Goal: Check status: Verify the current state of an ongoing process or item

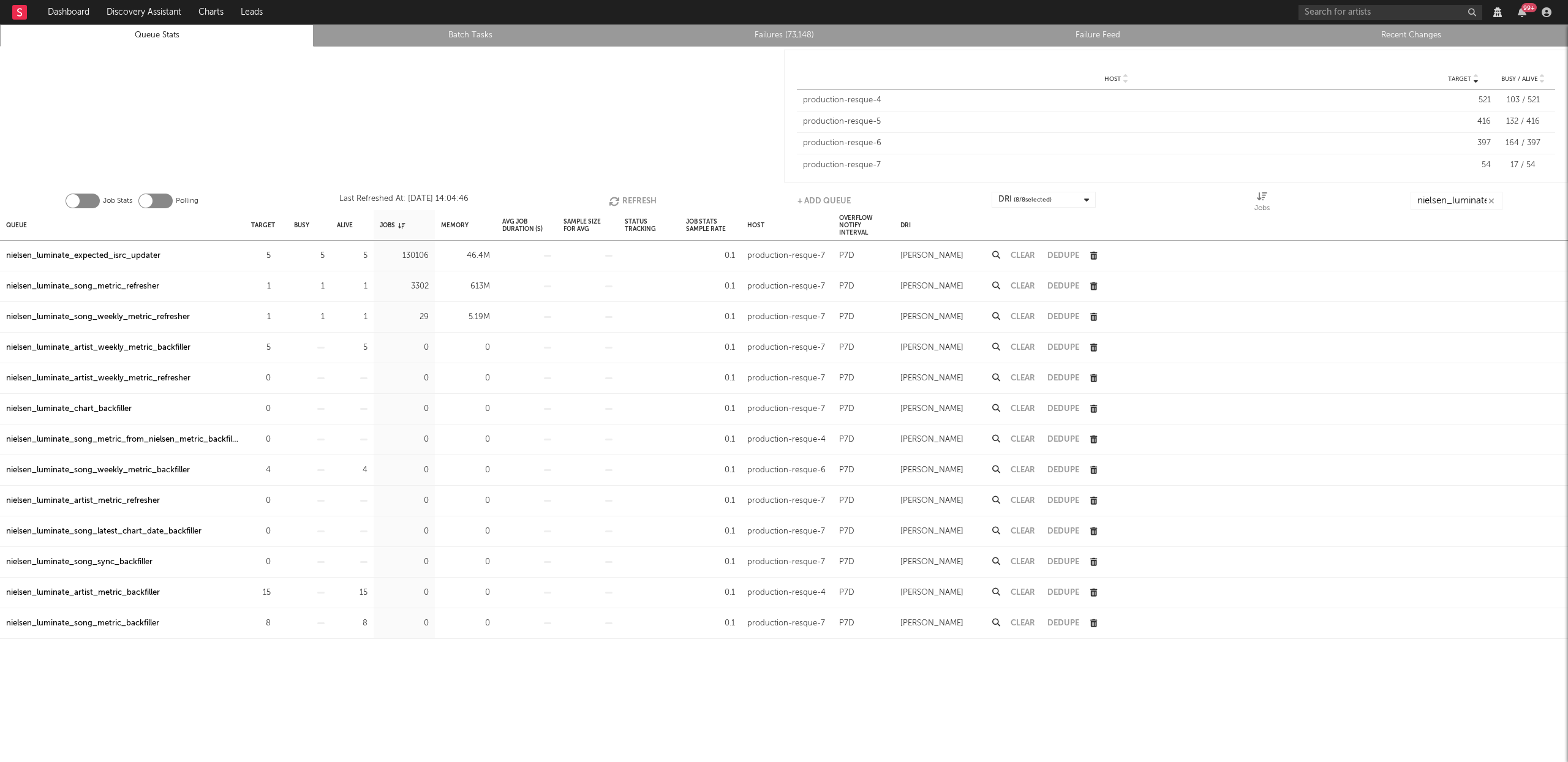
click at [600, 77] on div at bounding box center [392, 116] width 784 height 139
click at [624, 195] on button "Refresh" at bounding box center [632, 201] width 48 height 18
click at [629, 196] on button "Refresh" at bounding box center [631, 201] width 48 height 18
click at [107, 255] on div "nielsen_luminate_expected_isrc_updater" at bounding box center [83, 256] width 154 height 15
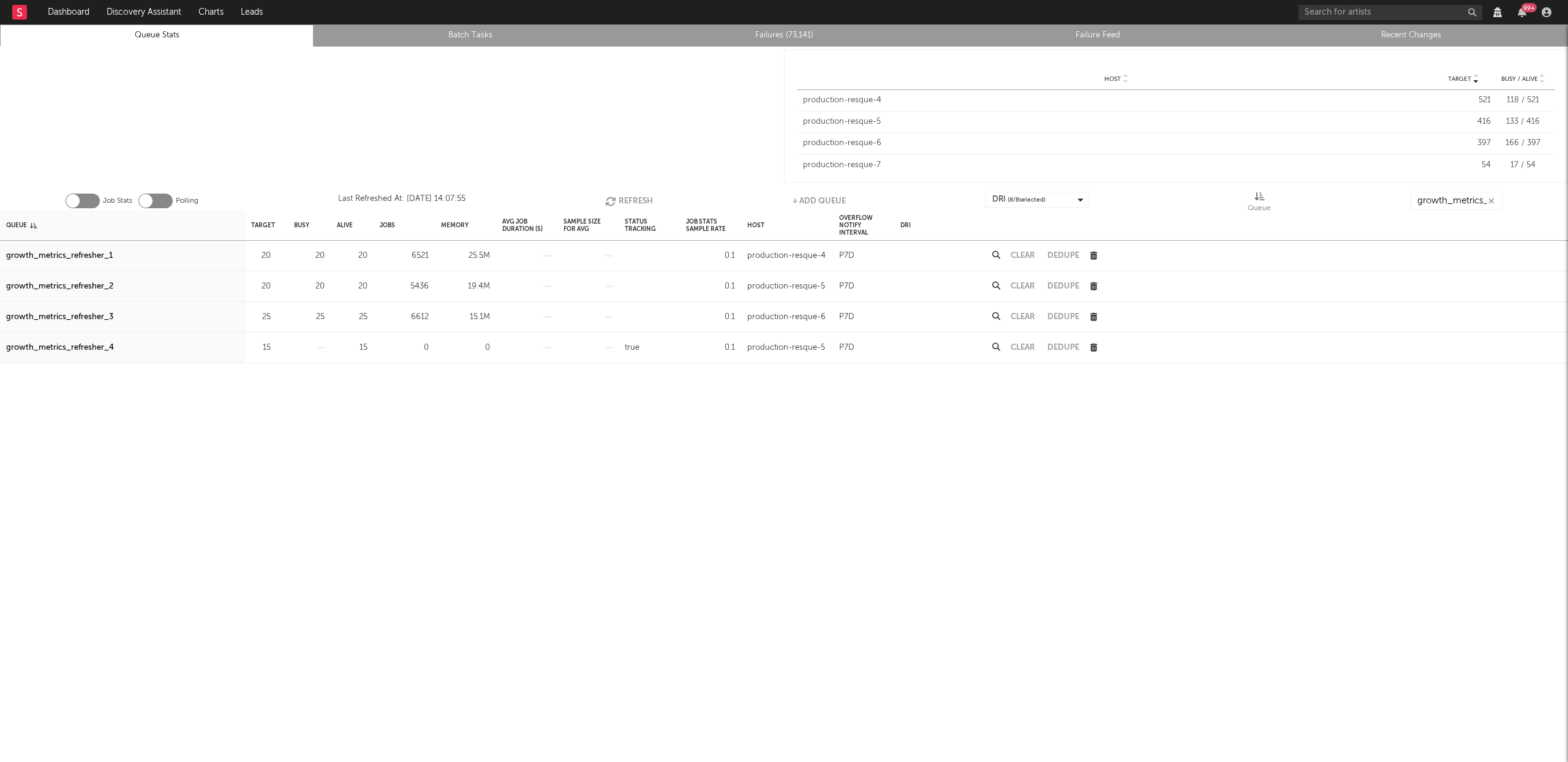
click at [619, 195] on button "Refresh" at bounding box center [629, 201] width 48 height 18
click at [77, 315] on div "growth_metrics_refresher_3" at bounding box center [60, 318] width 107 height 15
click at [634, 196] on button "Refresh" at bounding box center [628, 201] width 48 height 18
click at [628, 198] on button "Refresh" at bounding box center [627, 201] width 48 height 18
click at [630, 198] on button "Refresh" at bounding box center [627, 201] width 48 height 18
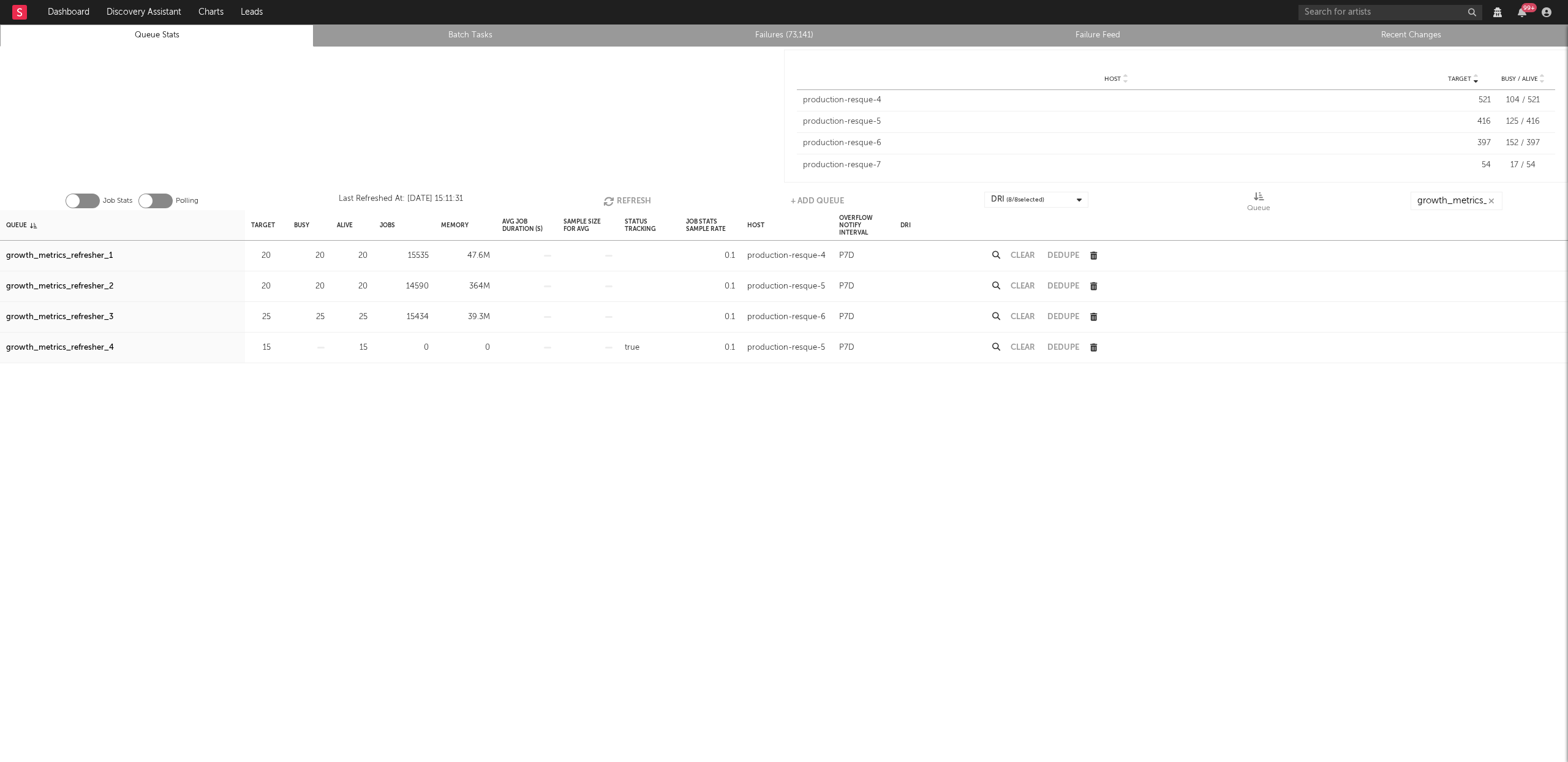
click at [630, 198] on button "Refresh" at bounding box center [627, 201] width 48 height 18
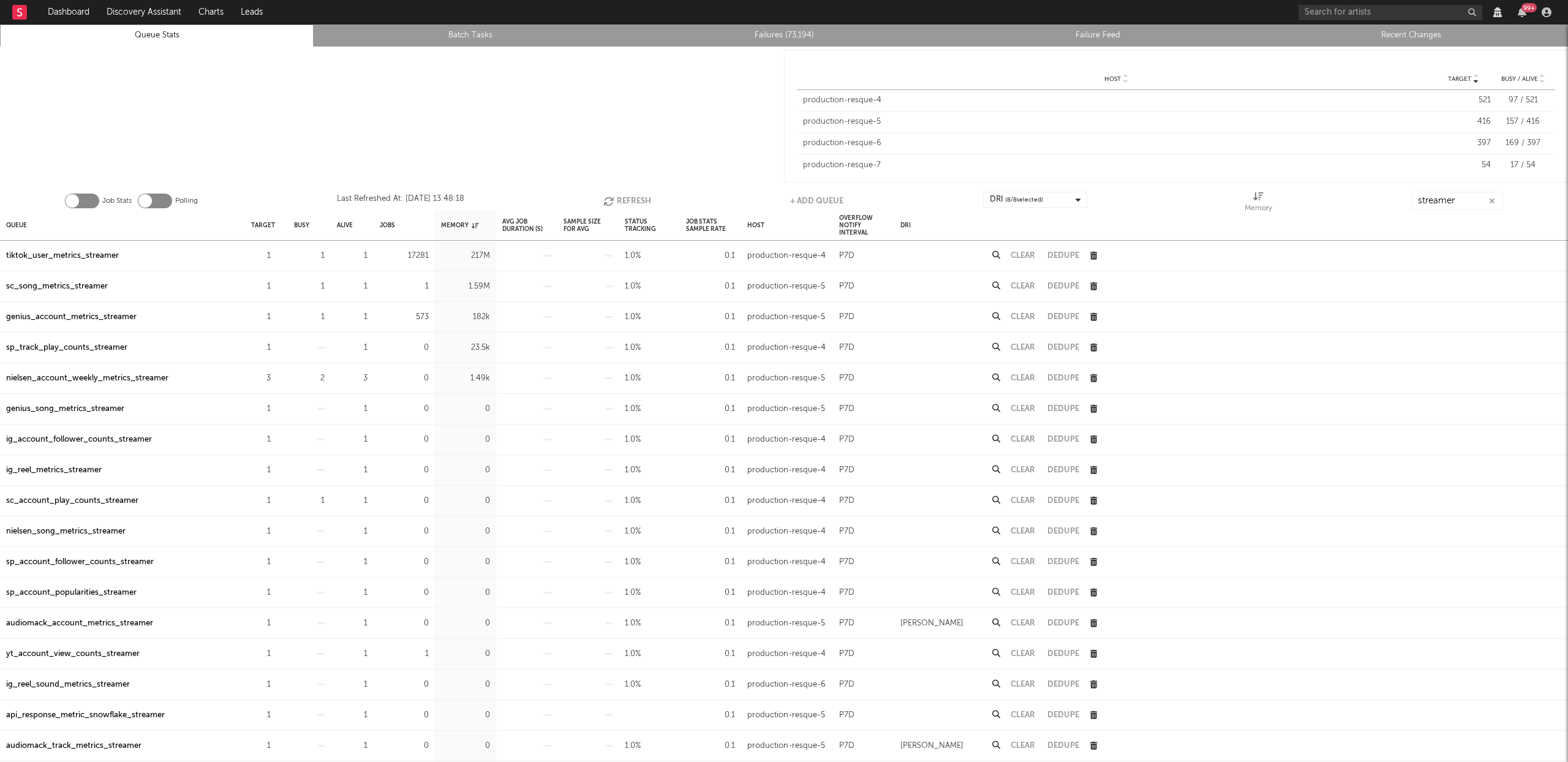
click at [623, 200] on button "Refresh" at bounding box center [627, 201] width 48 height 18
click at [80, 251] on div "tiktok_user_metrics_streamer" at bounding box center [63, 256] width 113 height 15
click at [1470, 205] on input "streamer" at bounding box center [1455, 201] width 92 height 18
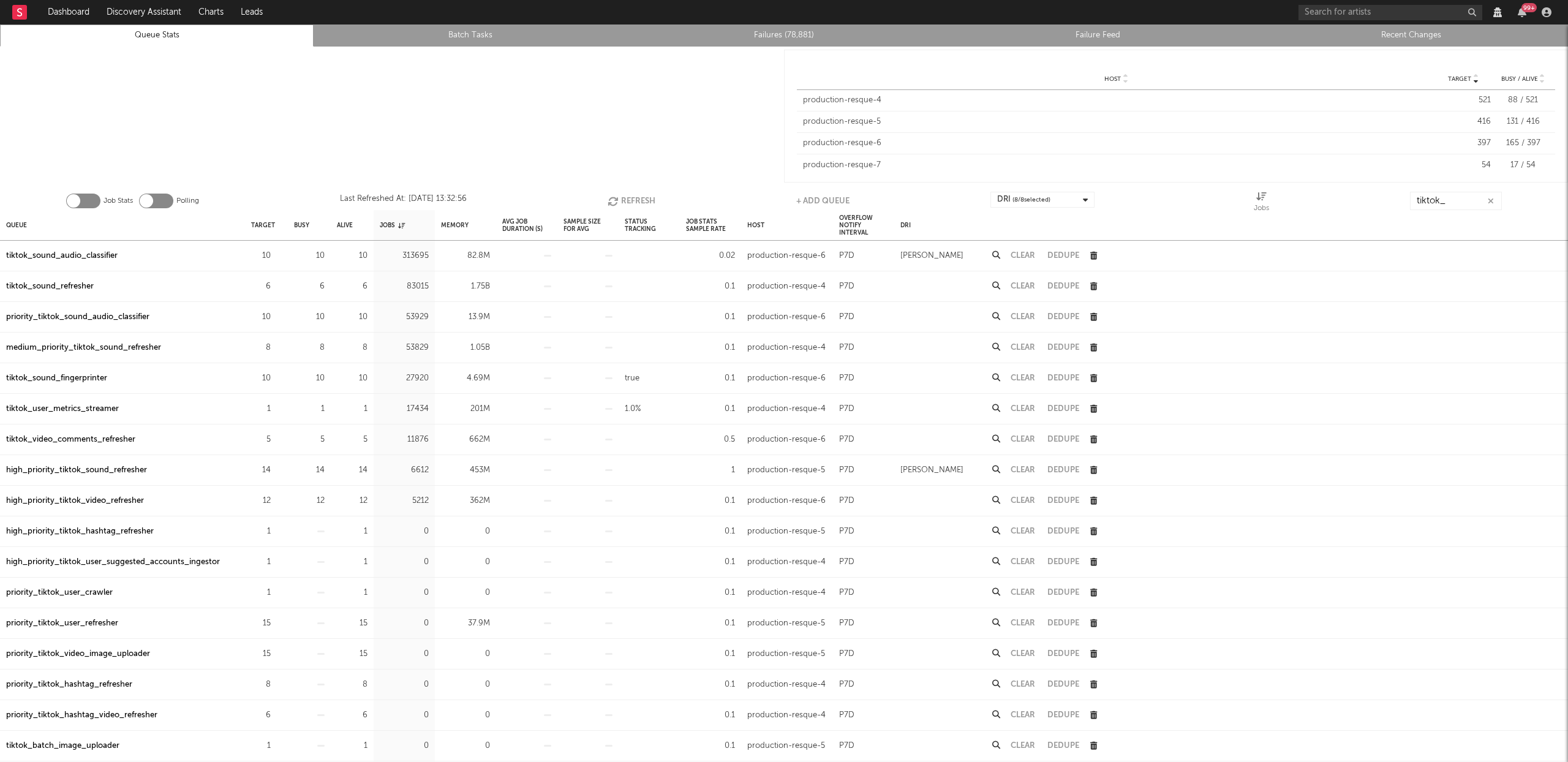
click at [103, 473] on div "high_priority_tiktok_sound_refresher" at bounding box center [76, 471] width 141 height 15
click at [107, 505] on div "high_priority_tiktok_video_refresher" at bounding box center [75, 501] width 138 height 15
click at [81, 442] on div "tiktok_video_comments_refresher" at bounding box center [71, 440] width 129 height 15
click at [65, 280] on div "tiktok_sound_refresher" at bounding box center [50, 287] width 88 height 15
click at [1448, 203] on input "tiktok_" at bounding box center [1455, 201] width 92 height 18
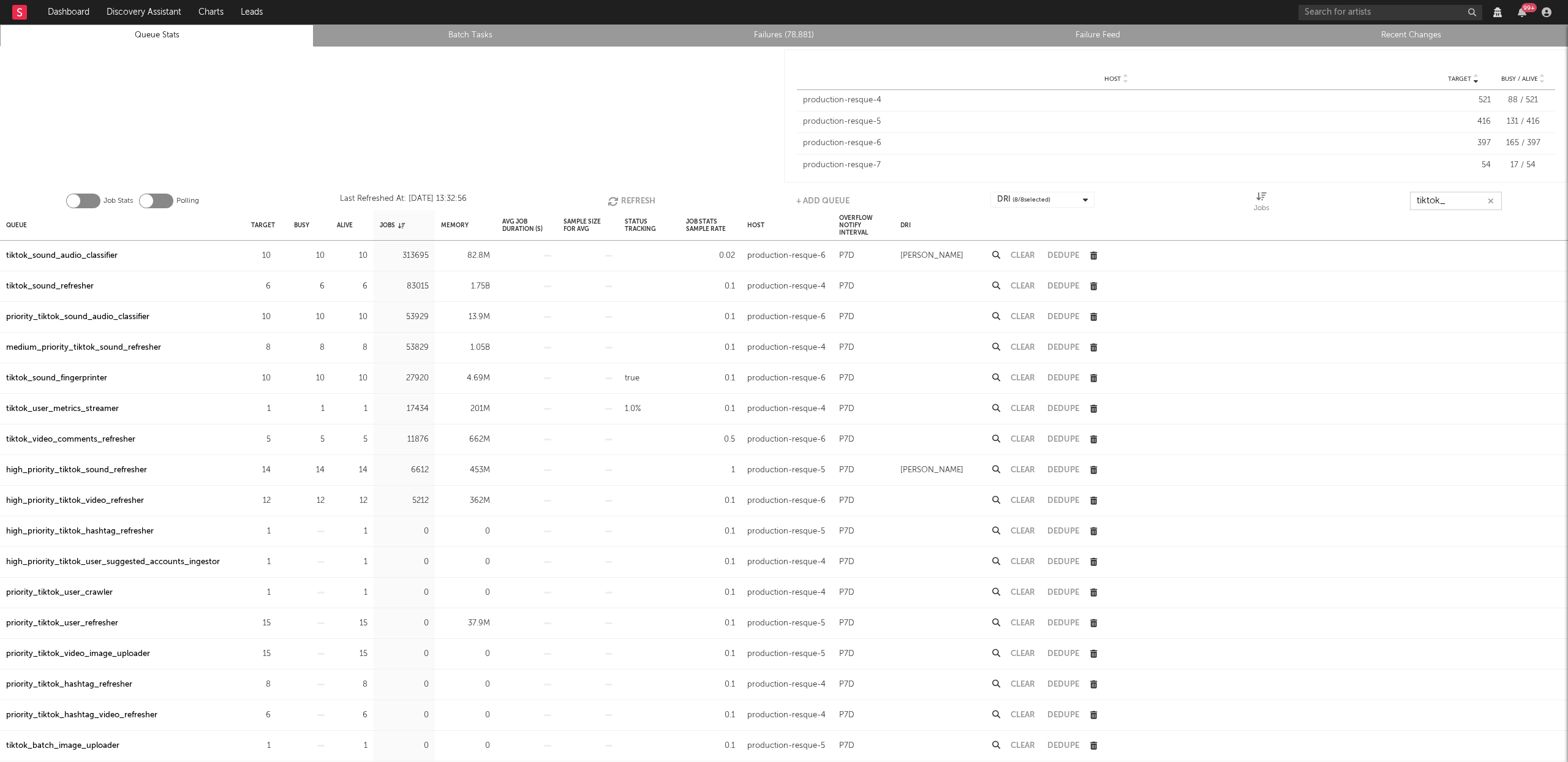
click at [1448, 203] on input "tiktok_" at bounding box center [1455, 201] width 92 height 18
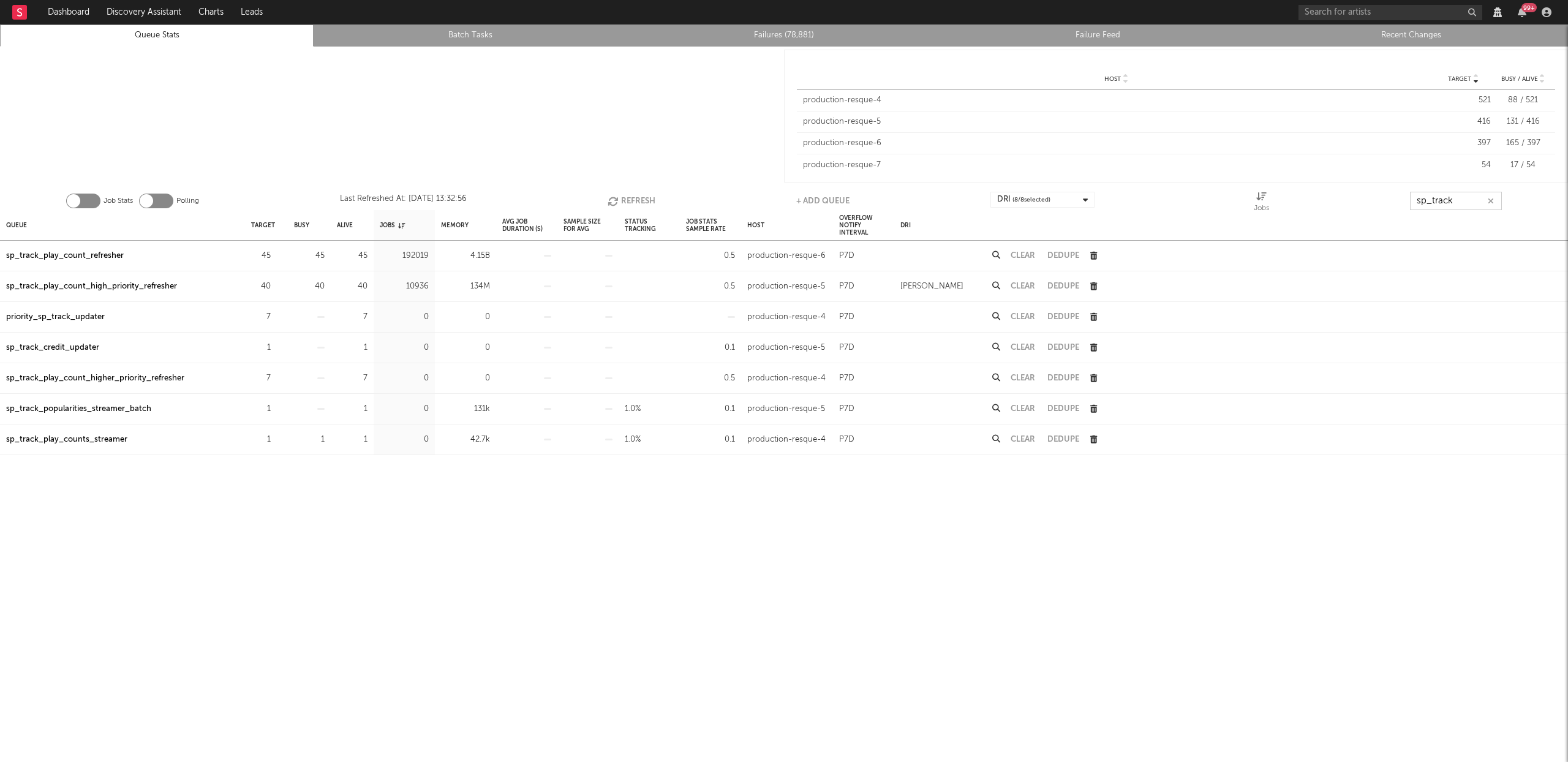
type input "sp_track"
click at [631, 199] on button "Refresh" at bounding box center [631, 201] width 48 height 18
click at [154, 286] on div "sp_track_play_count_high_priority_refresher" at bounding box center [91, 287] width 171 height 15
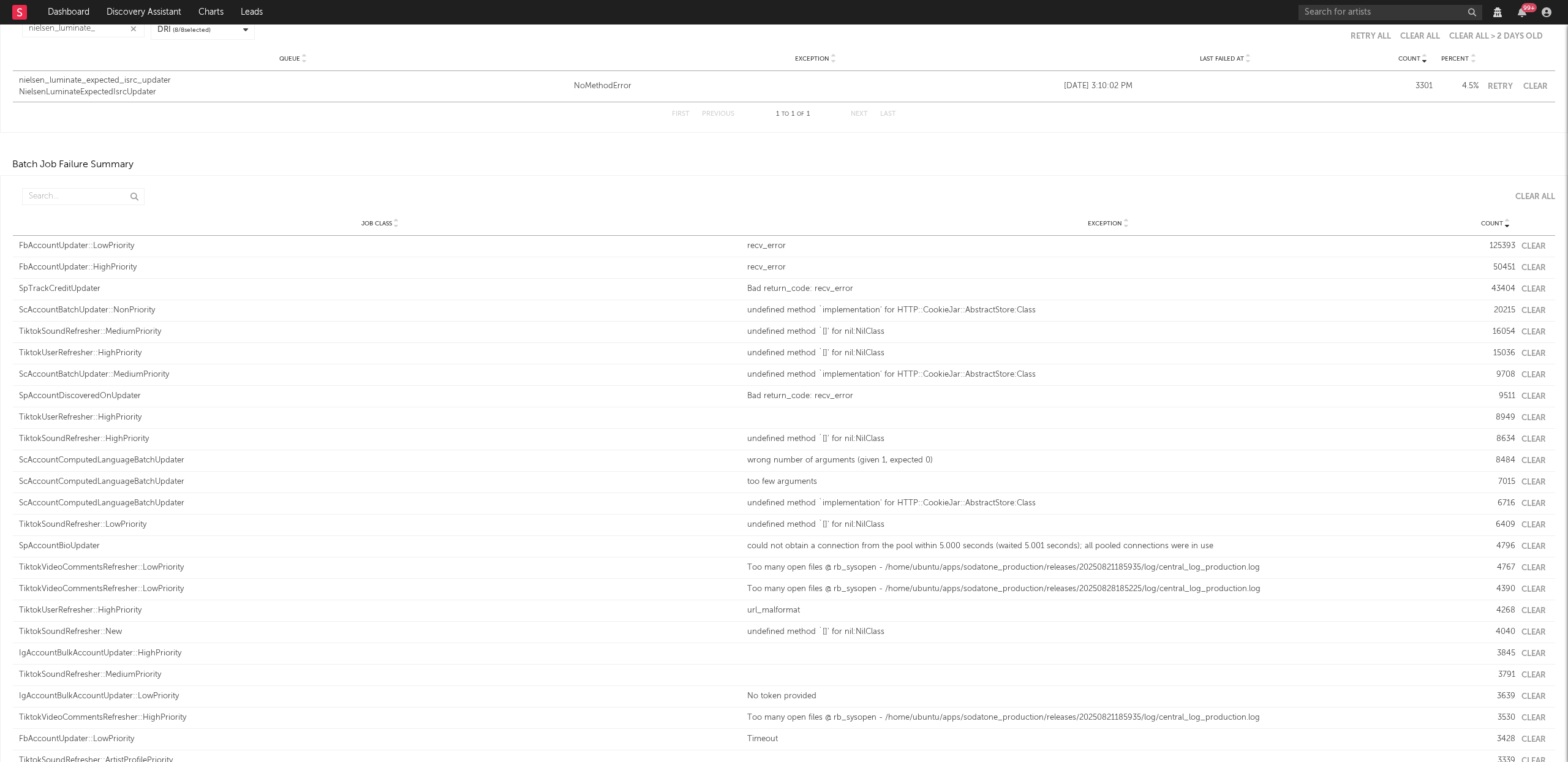
scroll to position [22, 0]
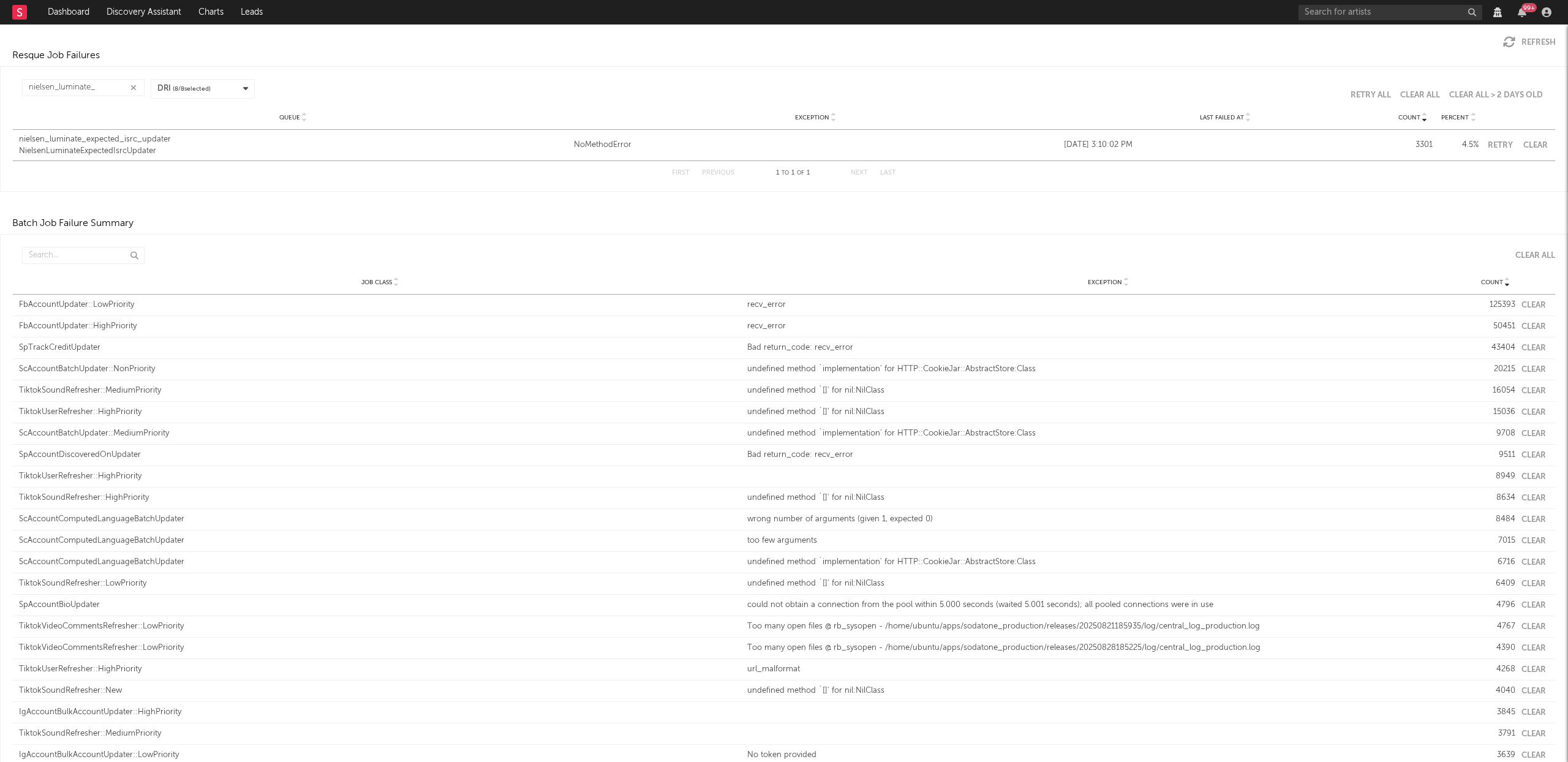
click at [1524, 303] on button "Clear" at bounding box center [1533, 305] width 24 height 8
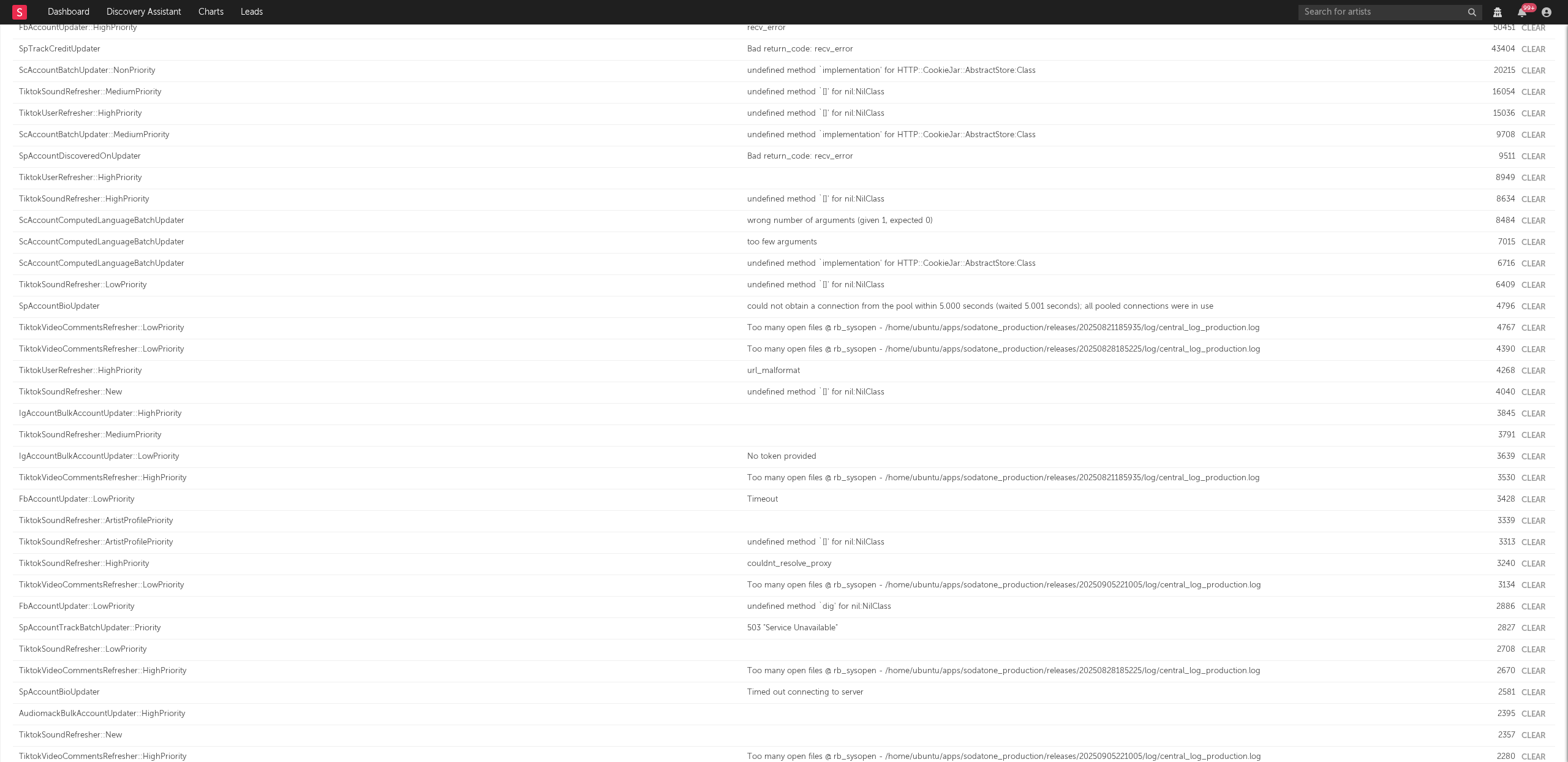
scroll to position [96, 0]
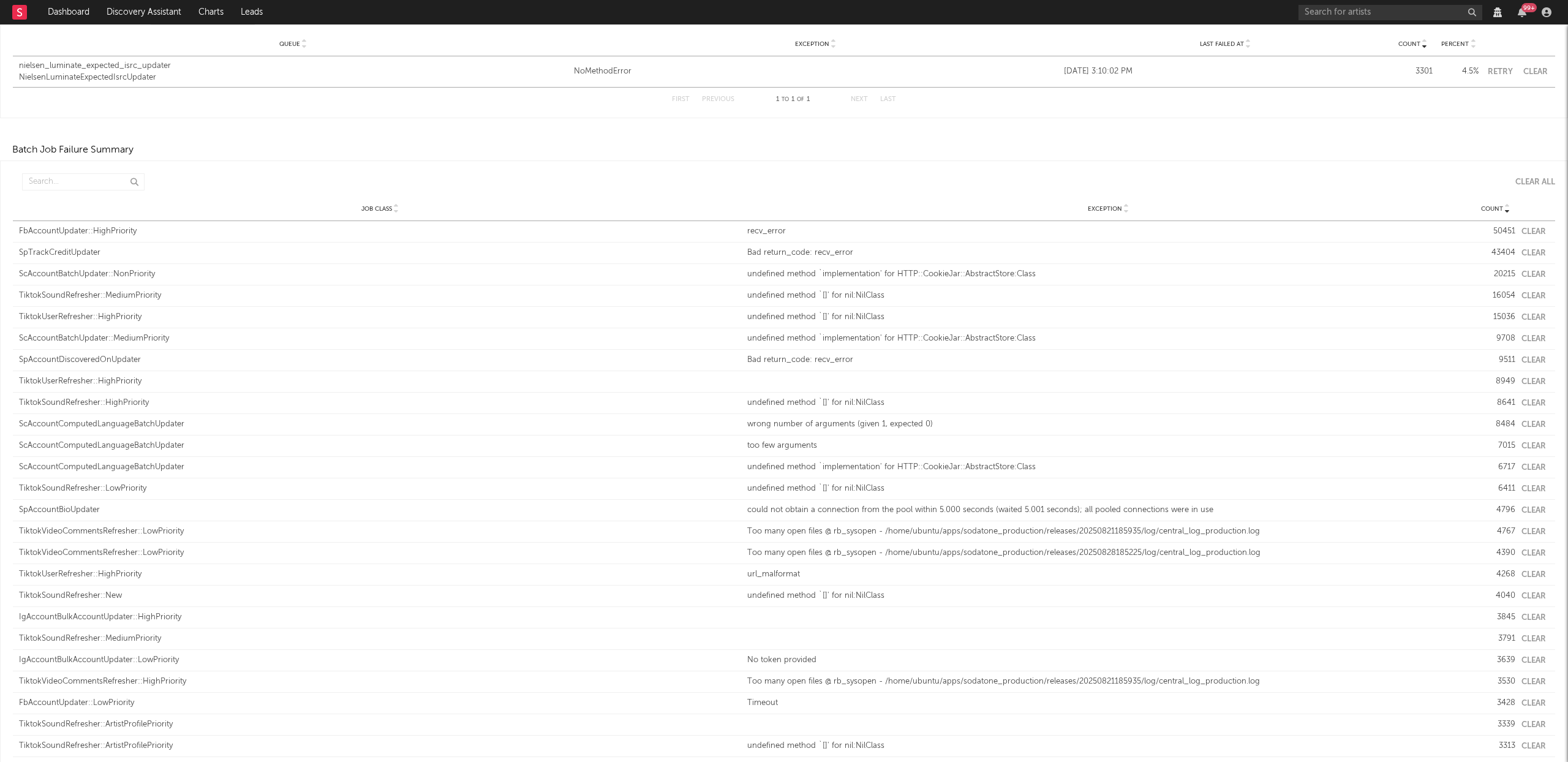
click at [1521, 232] on button "Clear" at bounding box center [1533, 232] width 24 height 8
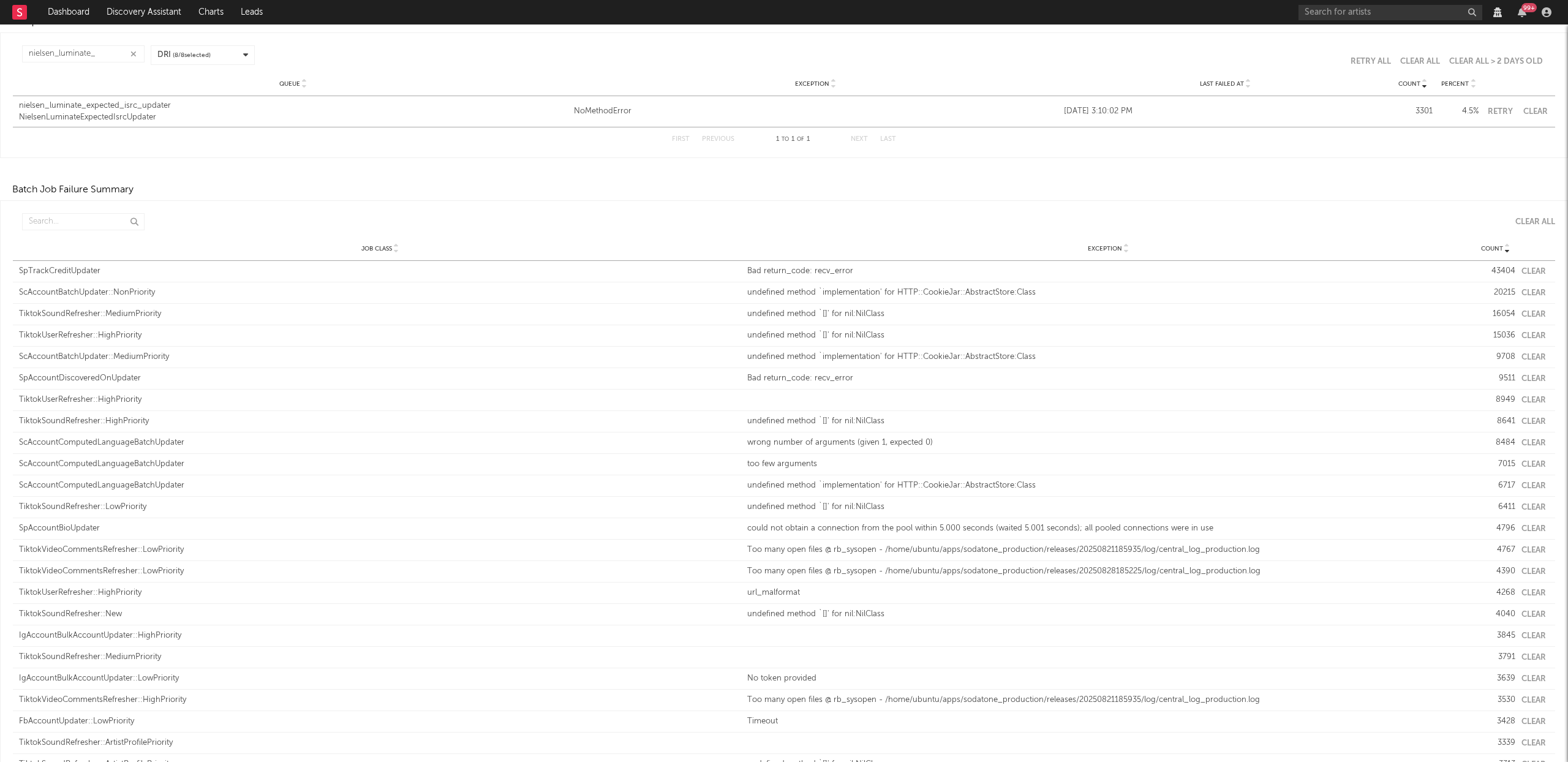
scroll to position [48, 0]
click at [1531, 278] on button "Clear" at bounding box center [1533, 280] width 24 height 8
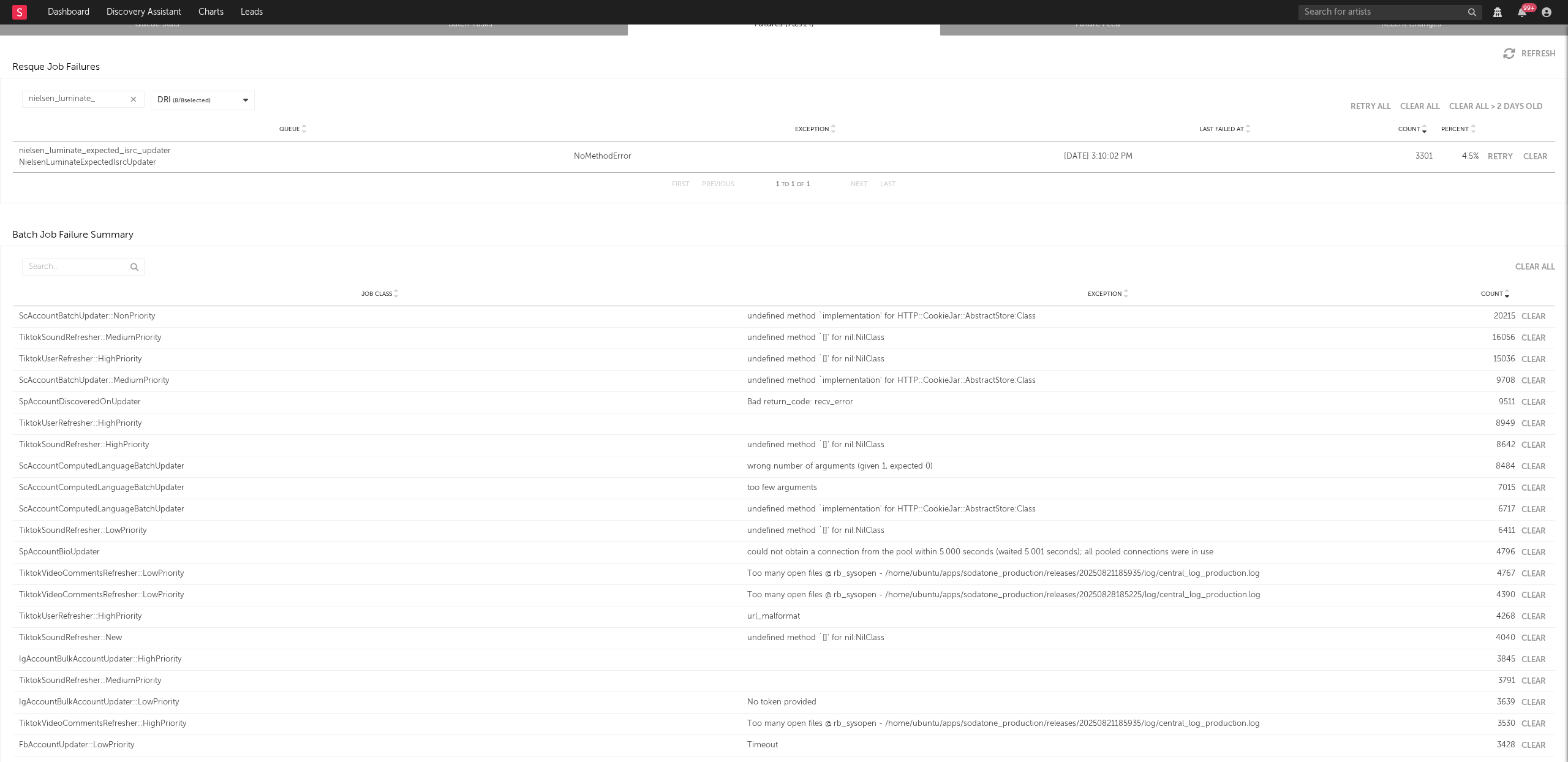
scroll to position [0, 0]
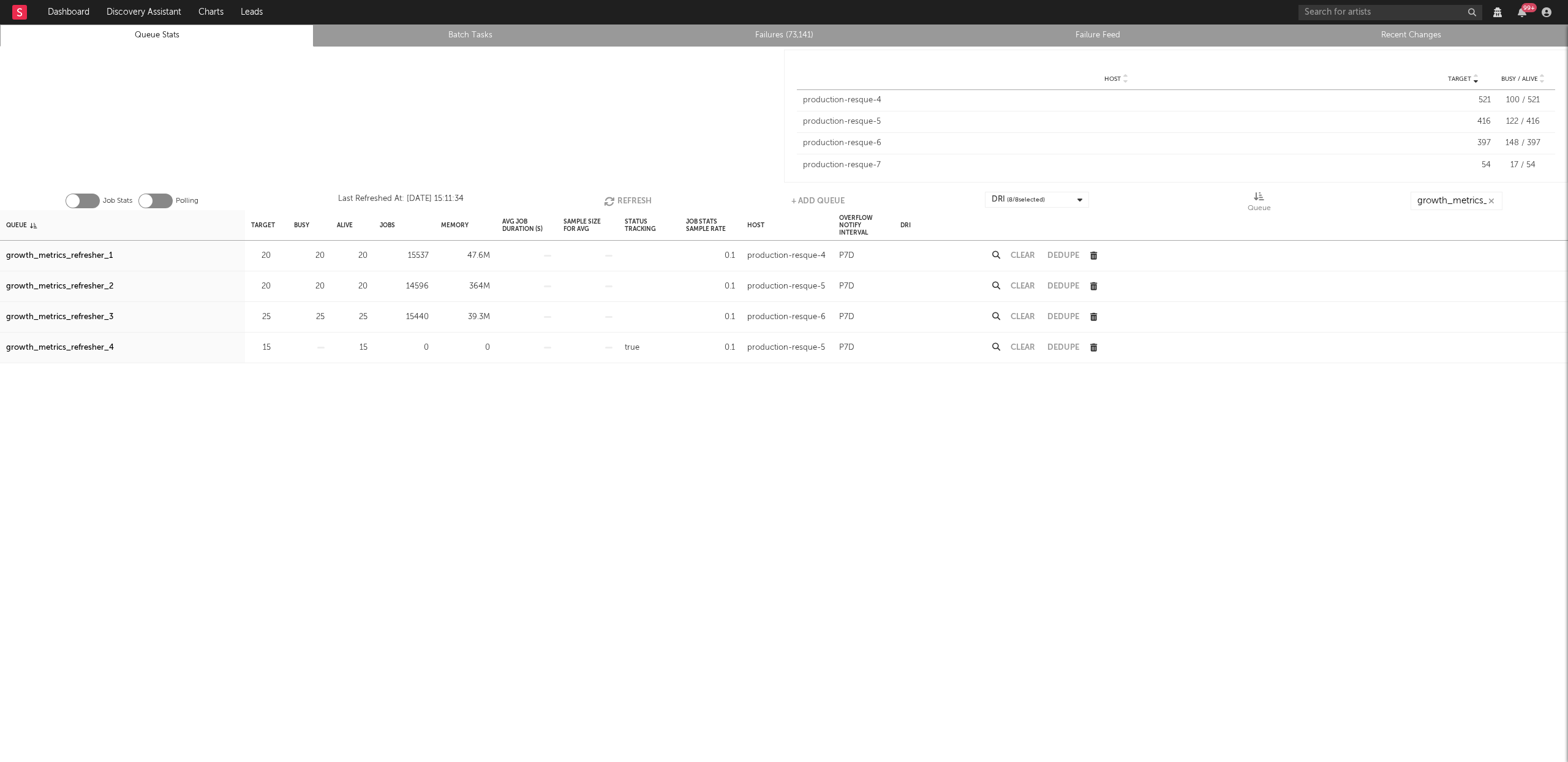
click at [640, 200] on button "Refresh" at bounding box center [628, 201] width 48 height 18
click at [626, 200] on button "Refresh" at bounding box center [629, 201] width 48 height 18
click at [623, 196] on button "Refresh" at bounding box center [629, 201] width 48 height 18
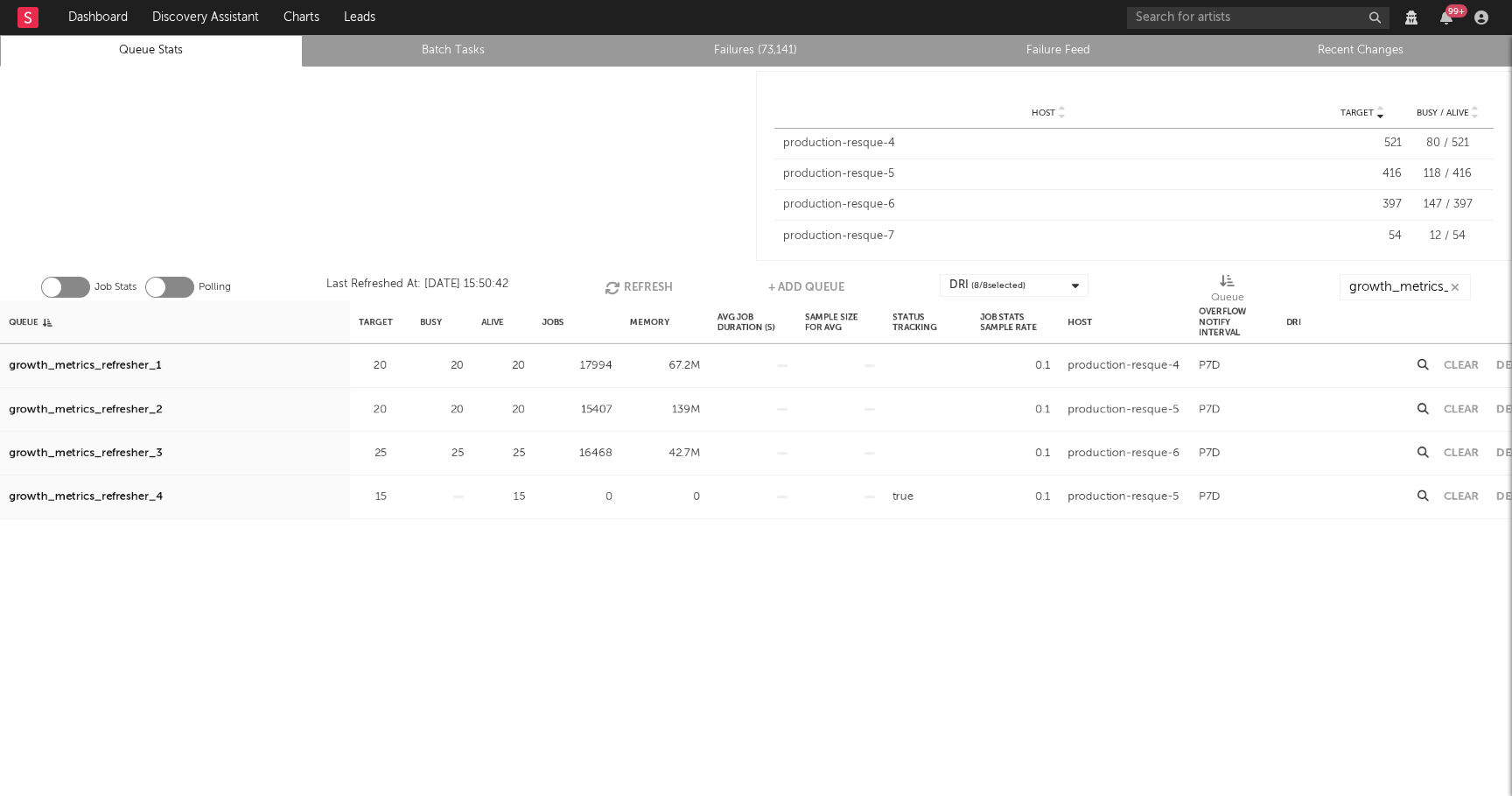
click at [634, 292] on button "Refresh" at bounding box center [638, 287] width 68 height 26
click at [644, 280] on button "Refresh" at bounding box center [637, 287] width 68 height 26
click at [134, 452] on div "growth_metrics_refresher_3" at bounding box center [86, 454] width 154 height 21
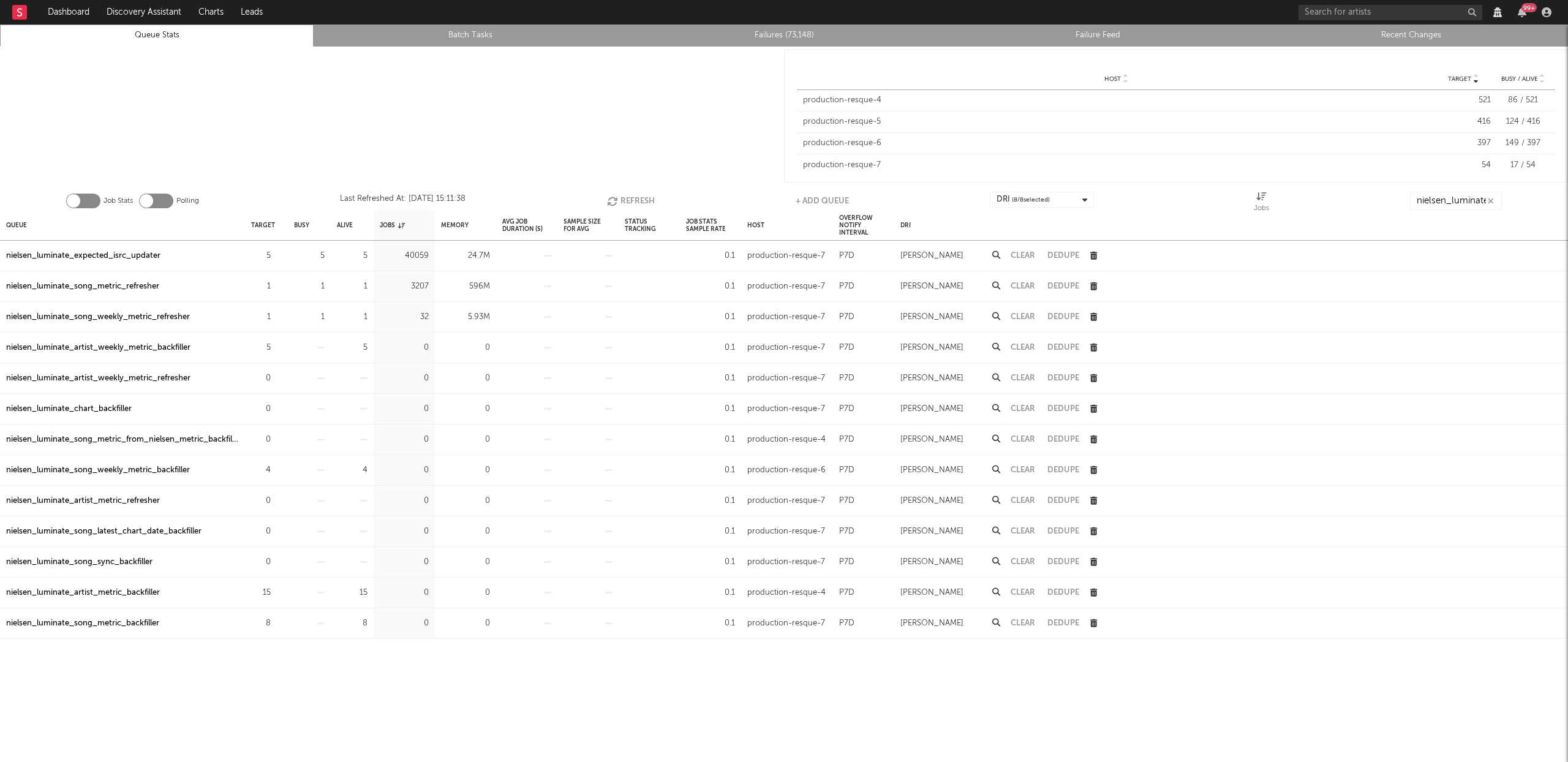
click at [634, 200] on button "Refresh" at bounding box center [630, 201] width 48 height 18
click at [645, 197] on button "Refresh" at bounding box center [632, 201] width 48 height 18
click at [634, 196] on button "Refresh" at bounding box center [632, 201] width 48 height 18
click at [626, 197] on button "Refresh" at bounding box center [632, 201] width 48 height 18
click at [92, 259] on div "nielsen_luminate_song_metric_refresher" at bounding box center [82, 256] width 153 height 15
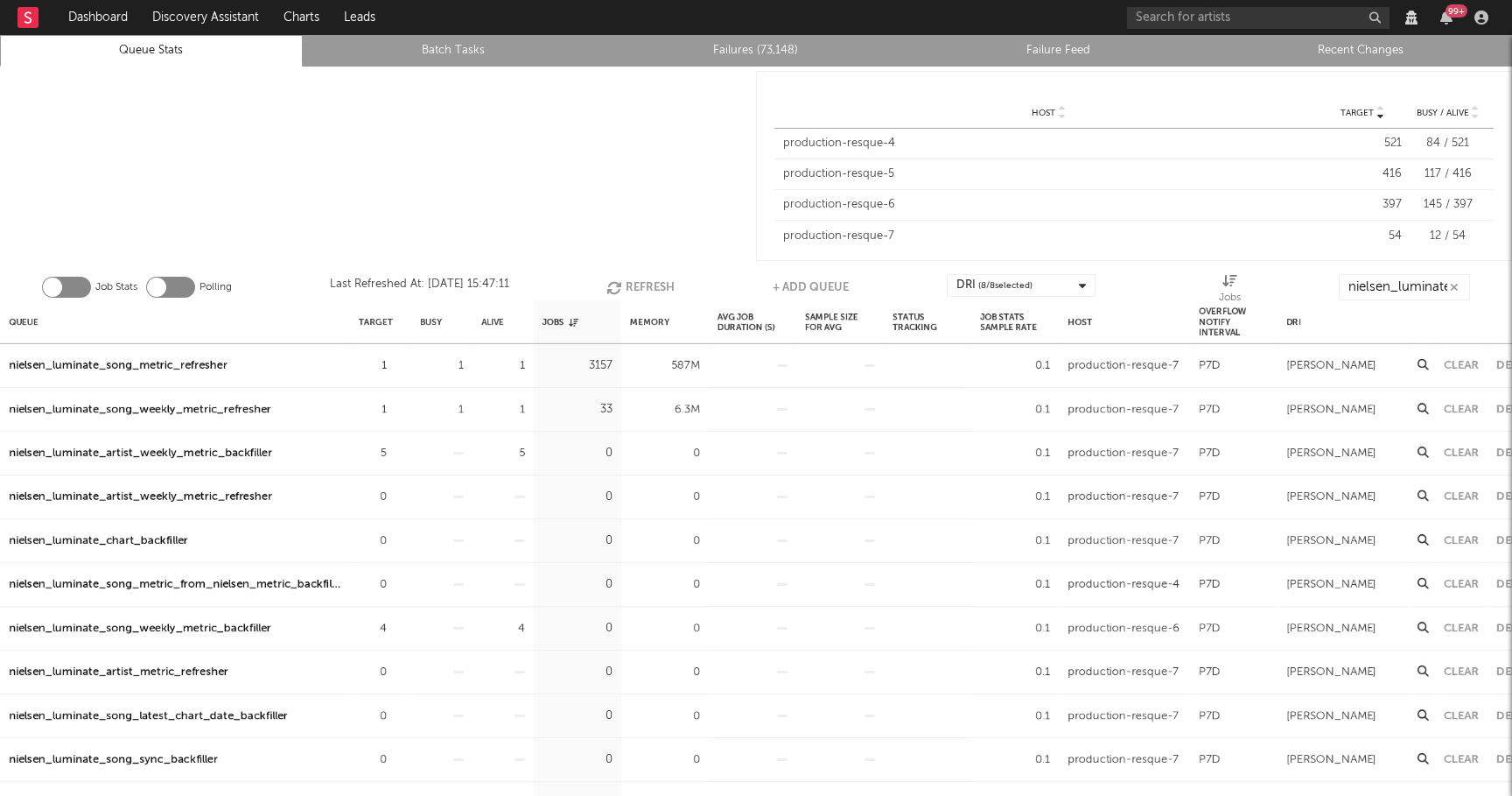
click at [652, 288] on button "Refresh" at bounding box center [640, 287] width 68 height 26
click at [200, 414] on div "nielsen_luminate_song_weekly_metric_refresher" at bounding box center [140, 410] width 262 height 21
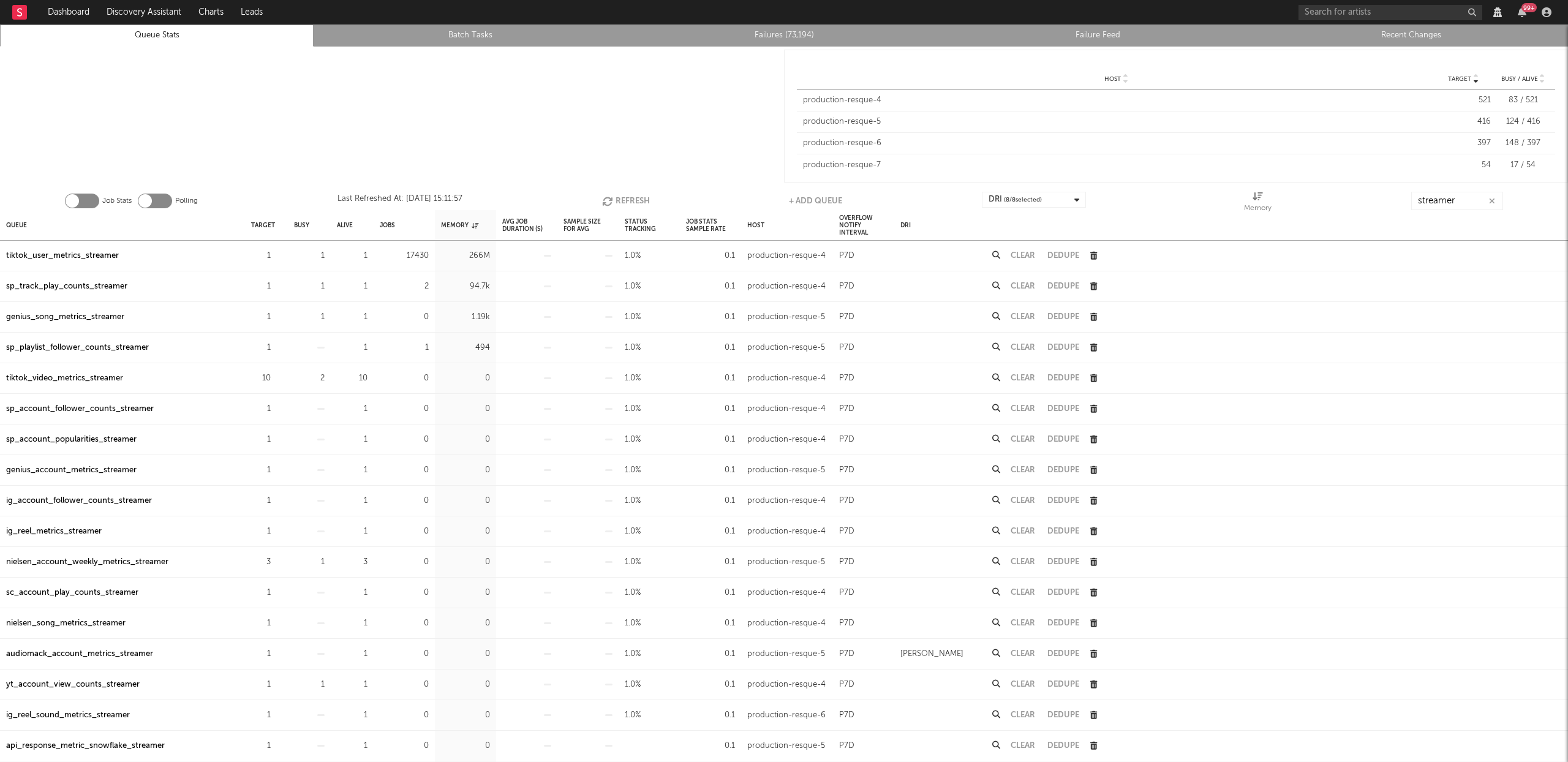
click at [612, 198] on icon "button" at bounding box center [609, 201] width 14 height 10
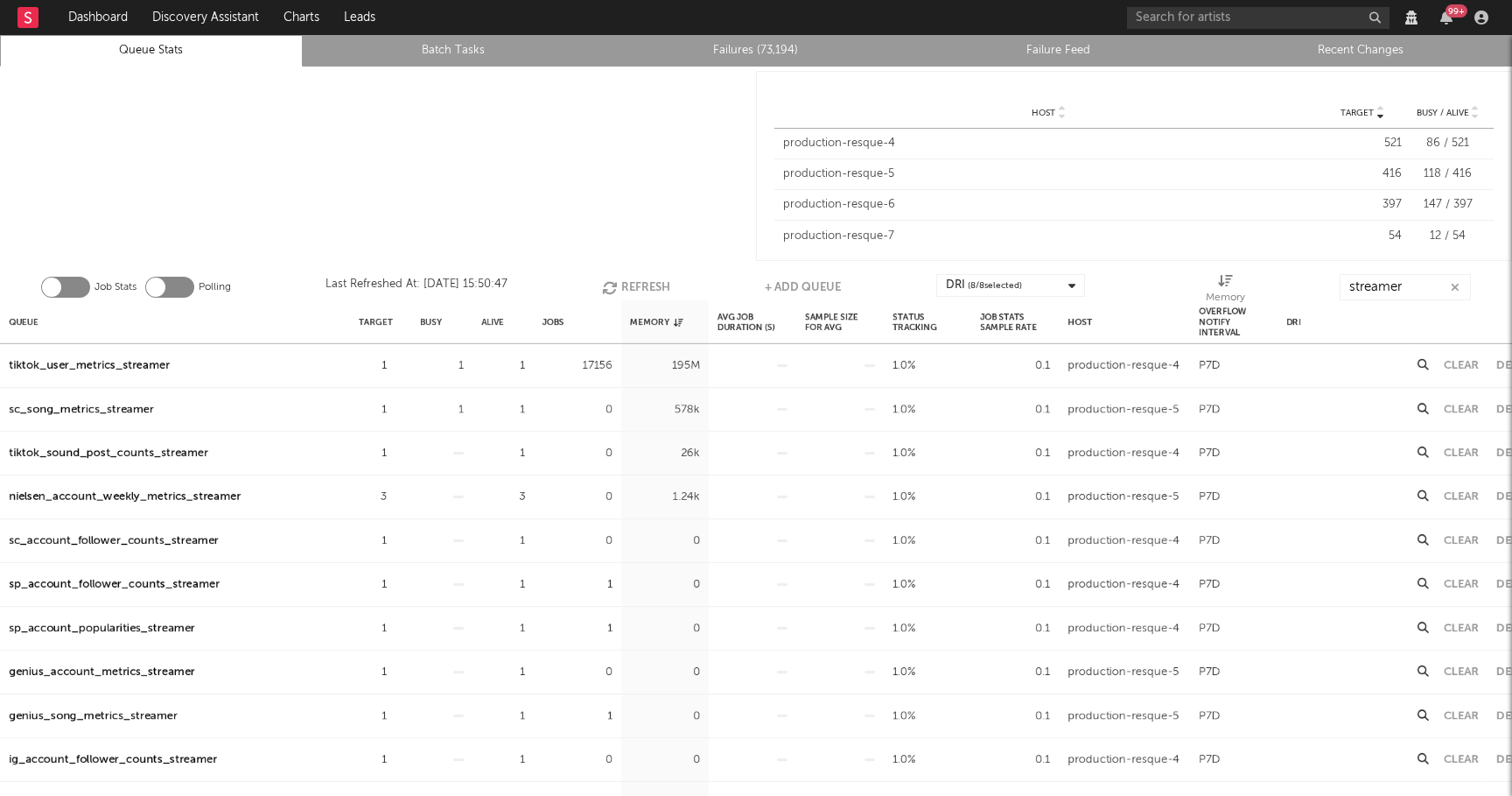
click at [615, 286] on icon "button" at bounding box center [612, 287] width 19 height 15
click at [134, 367] on div "tiktok_user_metrics_streamer" at bounding box center [89, 366] width 161 height 21
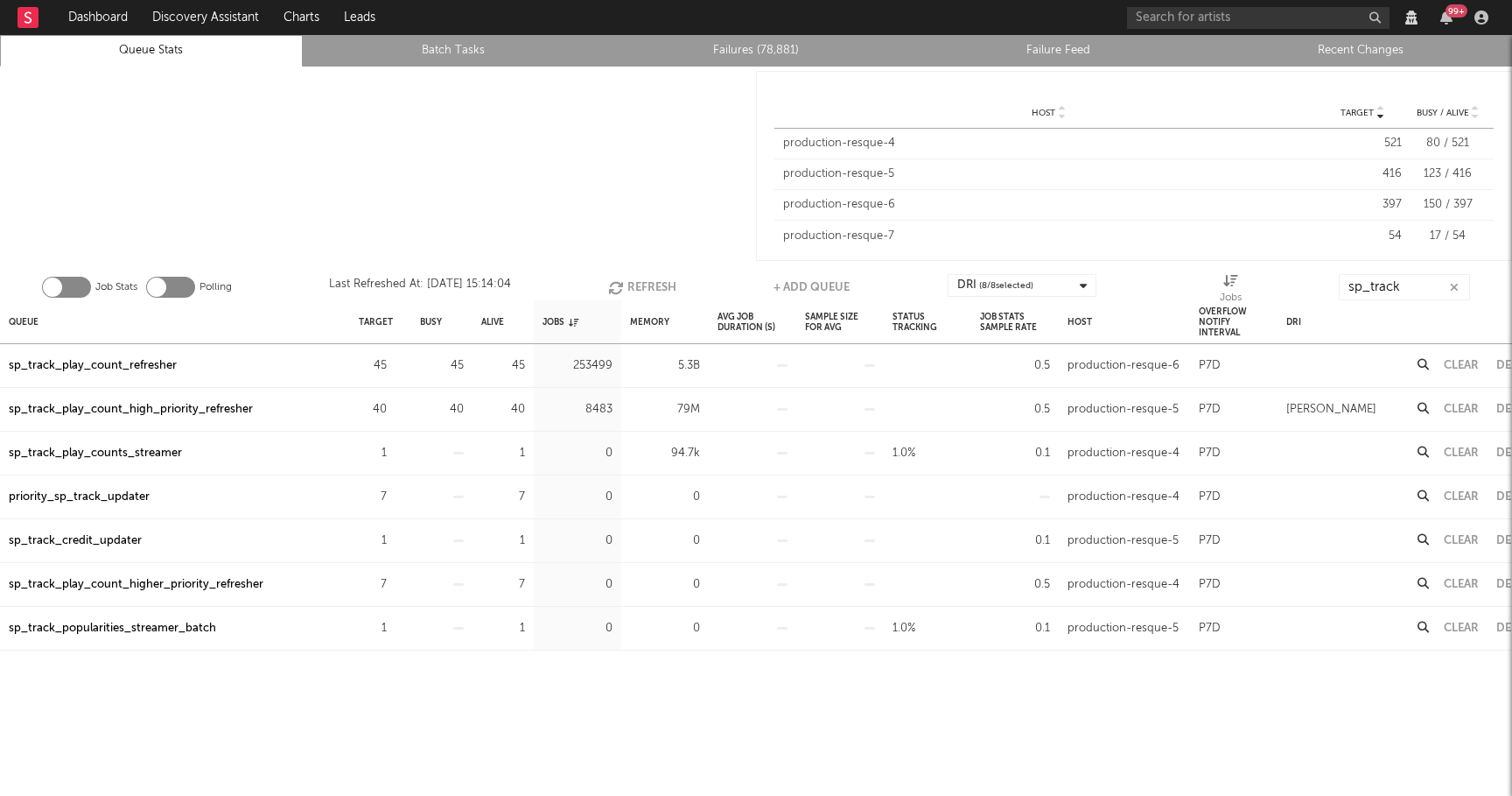
click at [645, 286] on button "Refresh" at bounding box center [642, 287] width 68 height 26
click at [141, 365] on div "sp_track_play_count_refresher" at bounding box center [92, 366] width 168 height 21
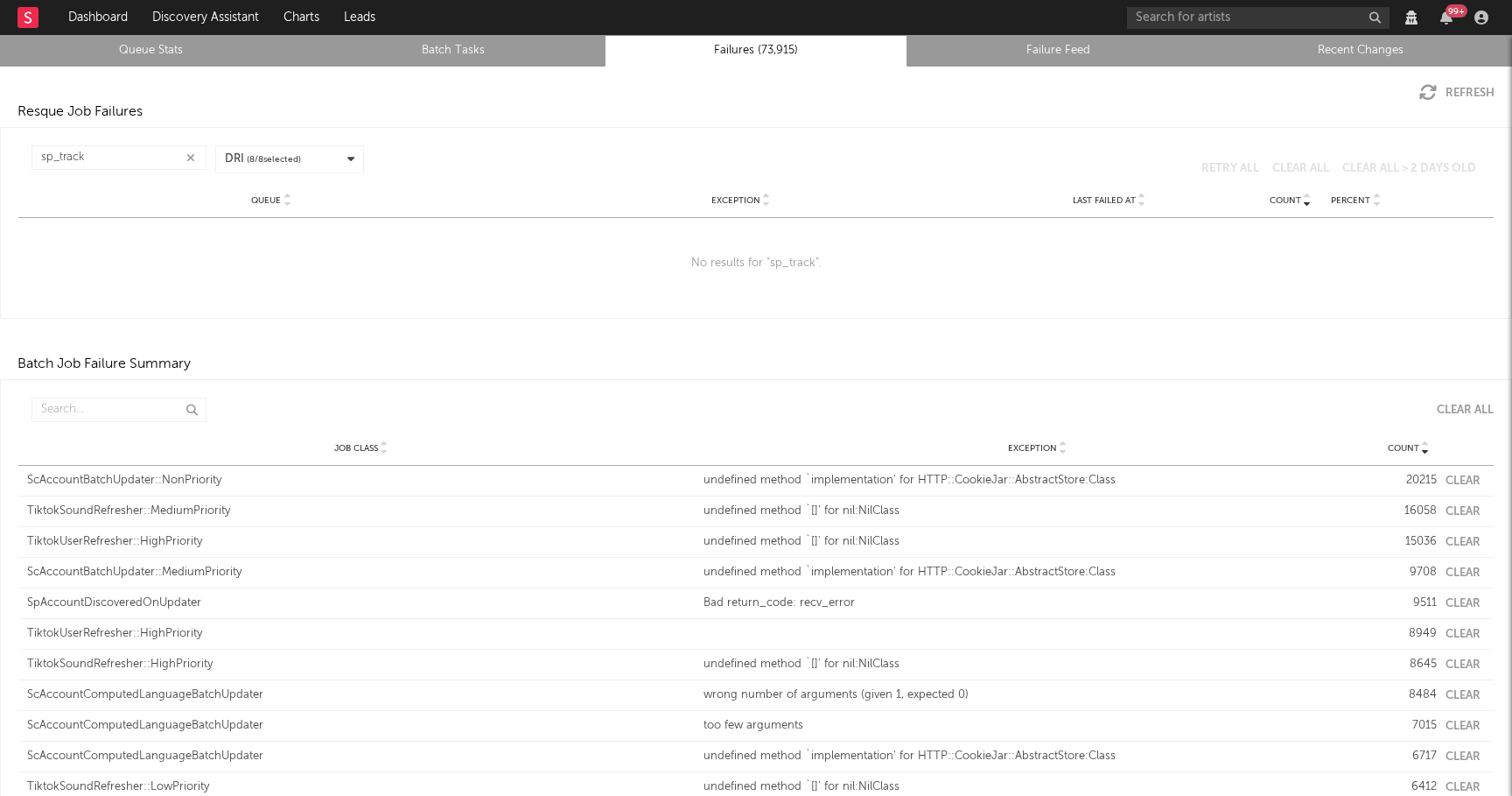
click at [190, 159] on icon "button" at bounding box center [190, 158] width 9 height 12
